Goal: Obtain resource: Obtain resource

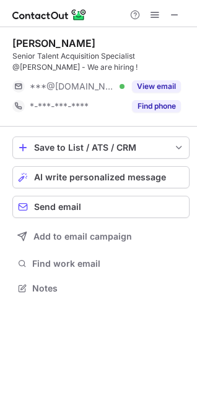
scroll to position [279, 197]
click at [165, 90] on button "View email" at bounding box center [156, 86] width 49 height 12
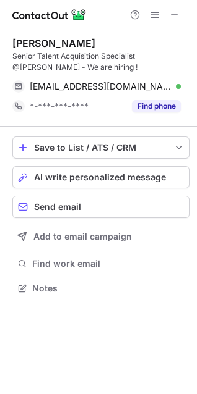
click at [156, 108] on button "Find phone" at bounding box center [156, 106] width 49 height 12
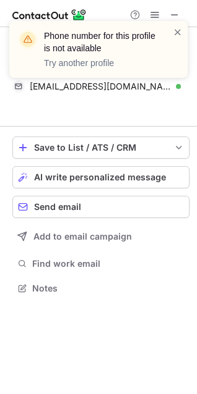
click at [179, 31] on span at bounding box center [177, 32] width 10 height 12
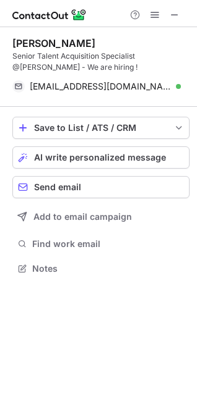
click at [177, 20] on span at bounding box center [174, 15] width 10 height 10
click at [174, 19] on span at bounding box center [174, 15] width 10 height 10
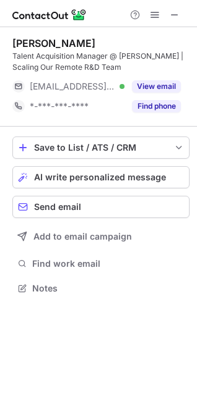
scroll to position [279, 197]
click at [150, 90] on button "View email" at bounding box center [156, 86] width 49 height 12
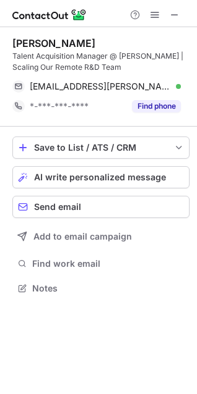
click at [140, 103] on button "Find phone" at bounding box center [156, 106] width 49 height 12
click at [171, 16] on span at bounding box center [174, 15] width 10 height 10
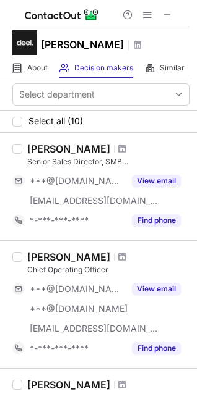
click at [154, 184] on button "View email" at bounding box center [156, 181] width 49 height 12
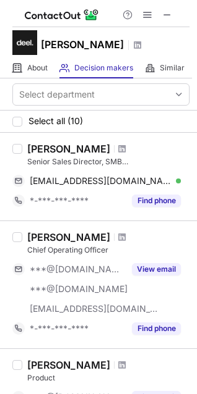
click at [172, 11] on button at bounding box center [166, 14] width 15 height 15
